Goal: Task Accomplishment & Management: Use online tool/utility

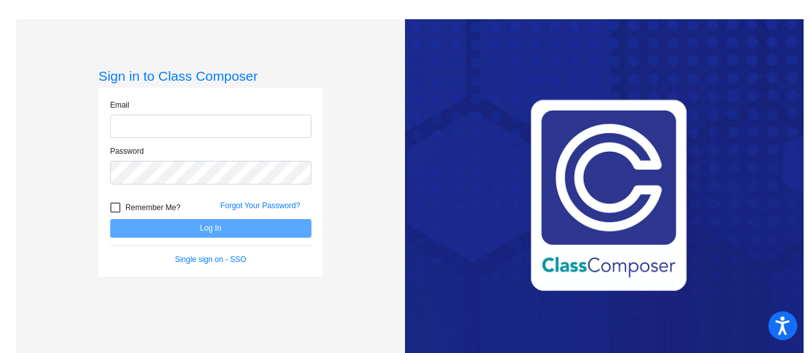
type input "[PERSON_NAME][EMAIL_ADDRESS][PERSON_NAME][DOMAIN_NAME]"
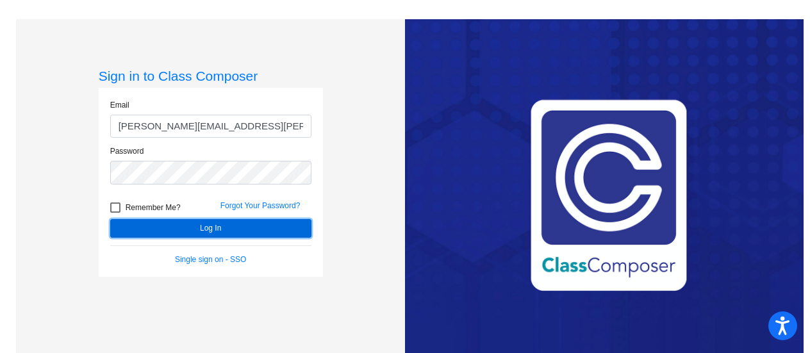
click at [217, 228] on button "Log In" at bounding box center [210, 228] width 201 height 19
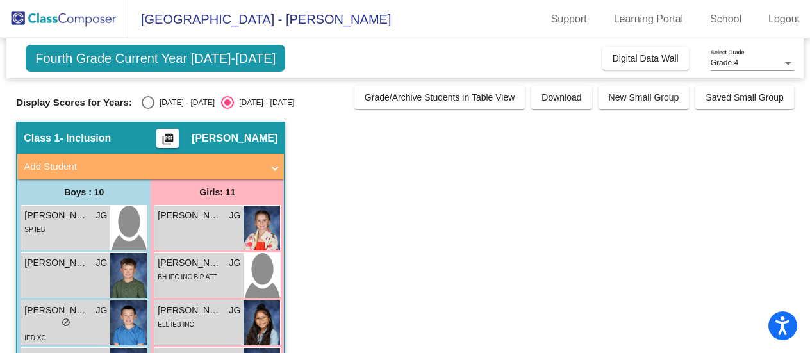
click at [149, 100] on div "Select an option" at bounding box center [148, 102] width 13 height 13
click at [148, 109] on input "[DATE] - [DATE]" at bounding box center [147, 109] width 1 height 1
radio input "true"
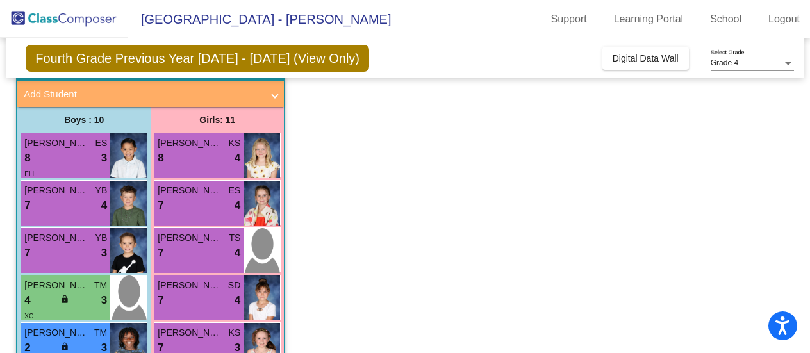
scroll to position [71, 0]
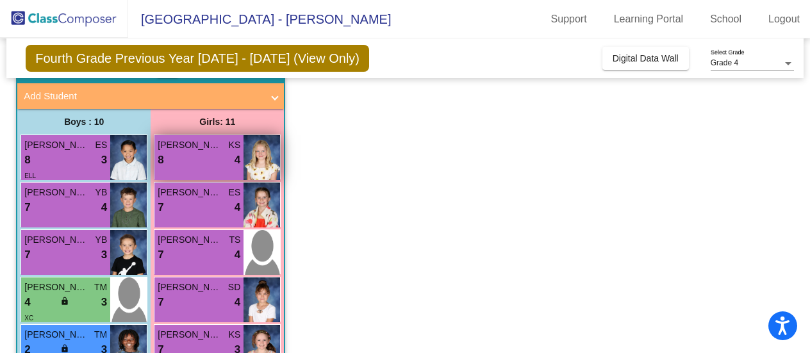
click at [220, 158] on div "8 lock do_not_disturb_alt 4" at bounding box center [199, 160] width 83 height 17
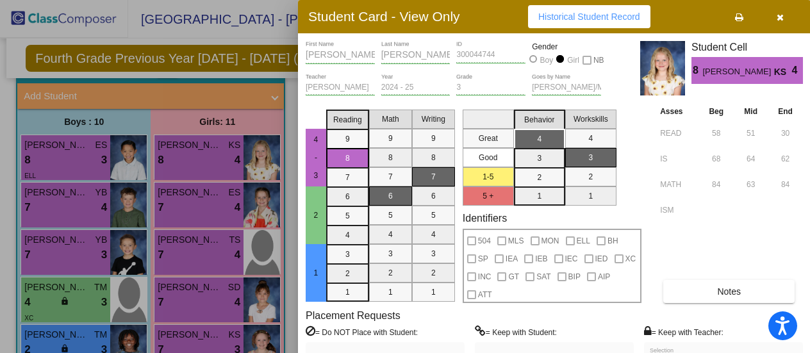
click at [205, 205] on div at bounding box center [405, 176] width 810 height 353
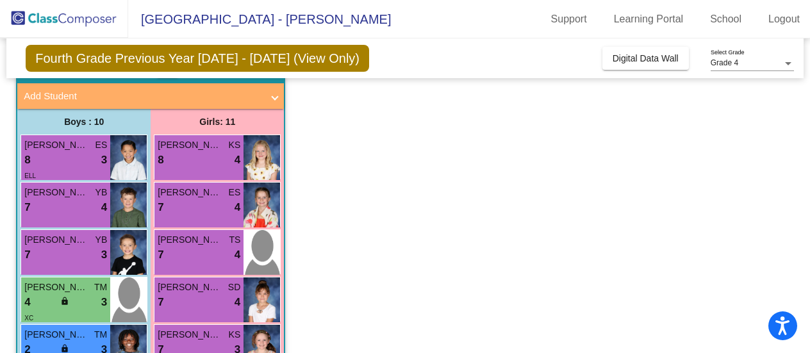
click at [205, 205] on div "7 lock do_not_disturb_alt 4" at bounding box center [199, 207] width 83 height 17
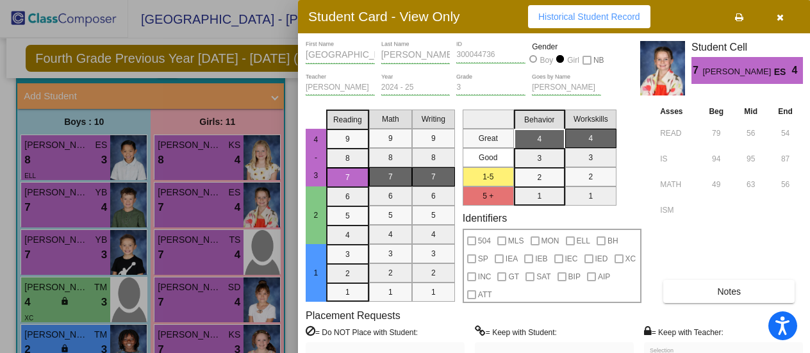
click at [194, 246] on div at bounding box center [405, 176] width 810 height 353
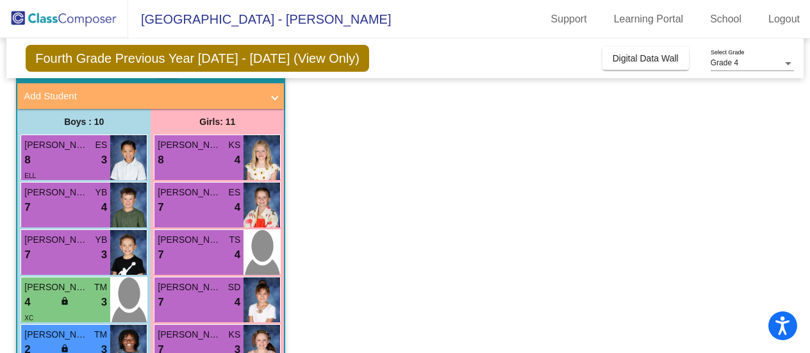
click at [194, 246] on span "[PERSON_NAME]" at bounding box center [190, 239] width 64 height 13
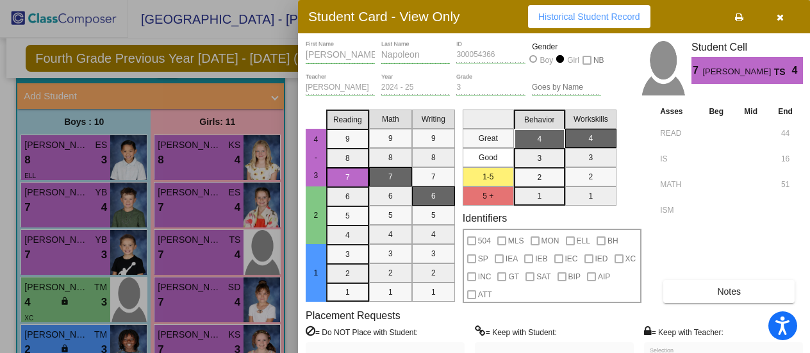
click at [78, 305] on div at bounding box center [405, 176] width 810 height 353
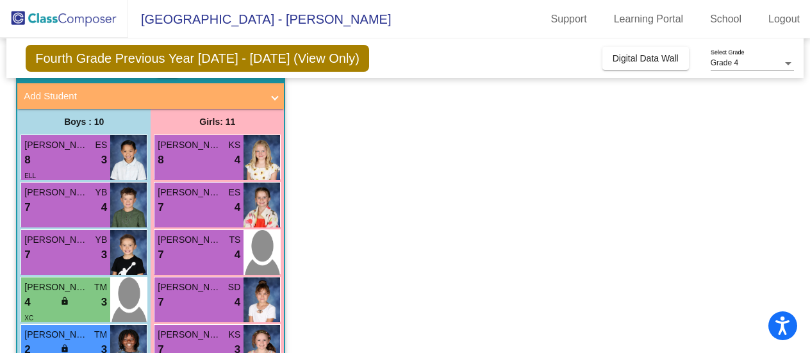
click at [78, 305] on div "4 lock do_not_disturb_alt 3" at bounding box center [65, 302] width 83 height 17
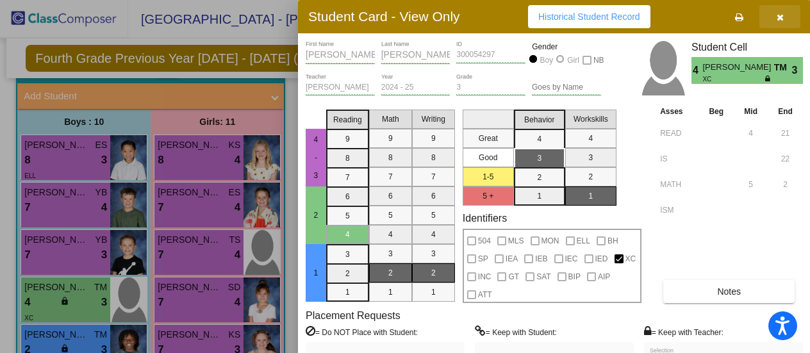
click at [779, 17] on icon "button" at bounding box center [780, 17] width 7 height 9
